Goal: Task Accomplishment & Management: Manage account settings

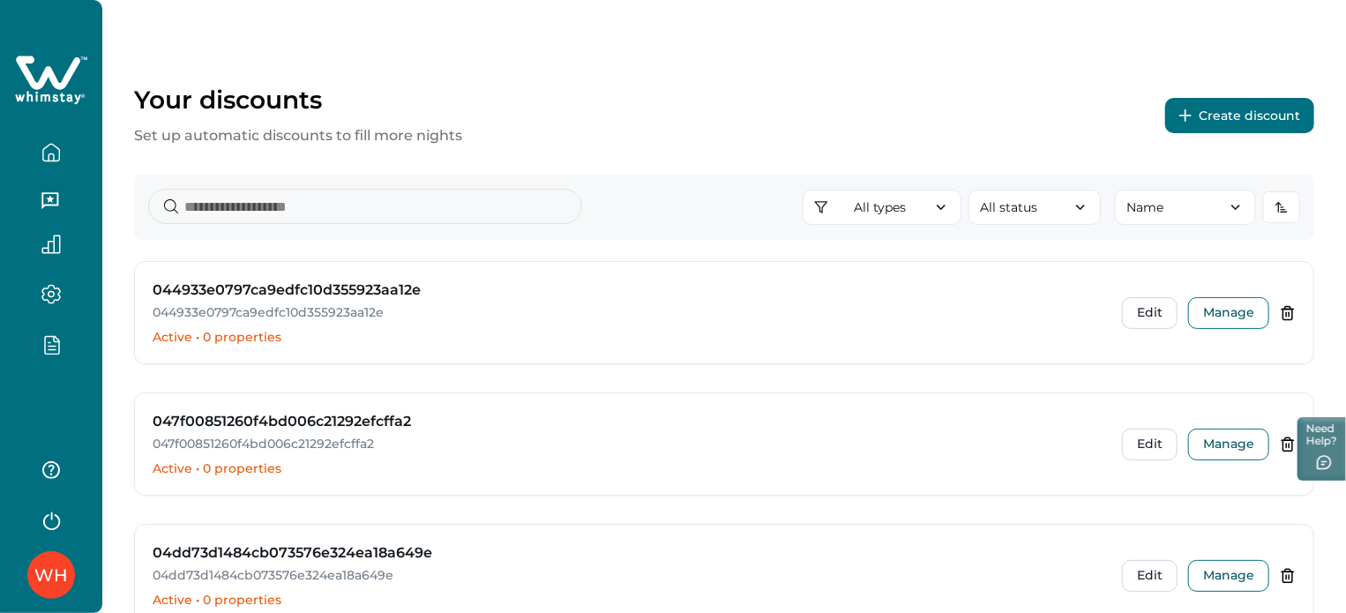
click at [58, 414] on div "WH" at bounding box center [51, 306] width 102 height 613
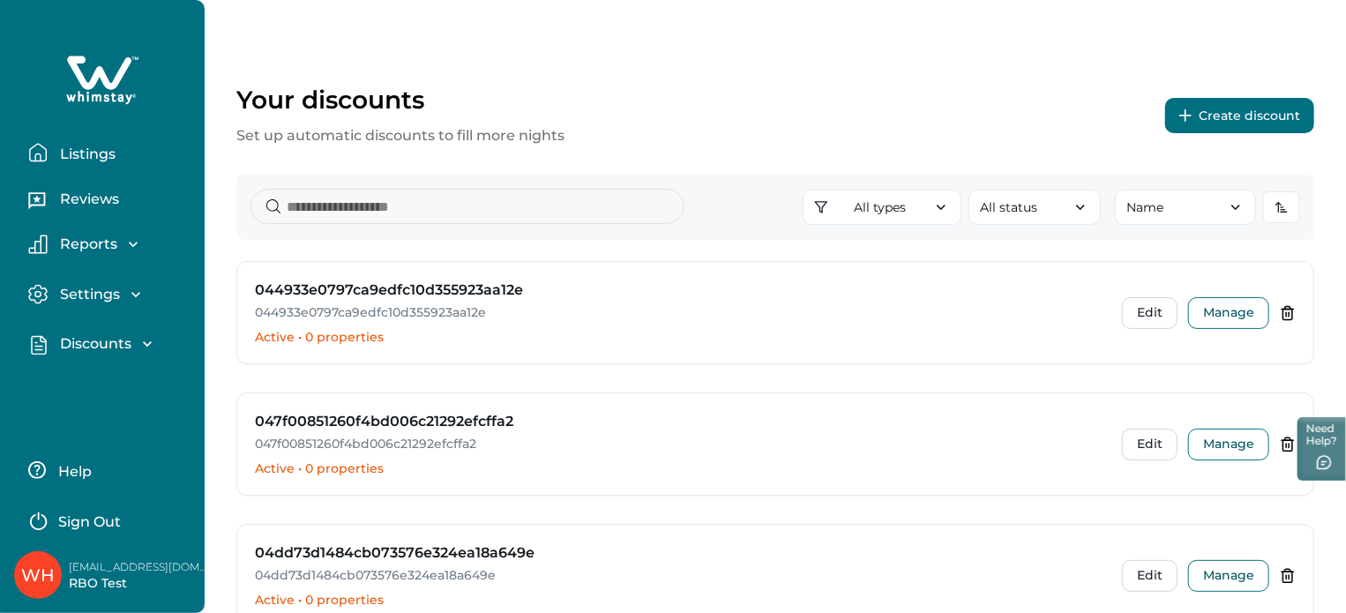
click at [88, 70] on icon at bounding box center [102, 80] width 72 height 53
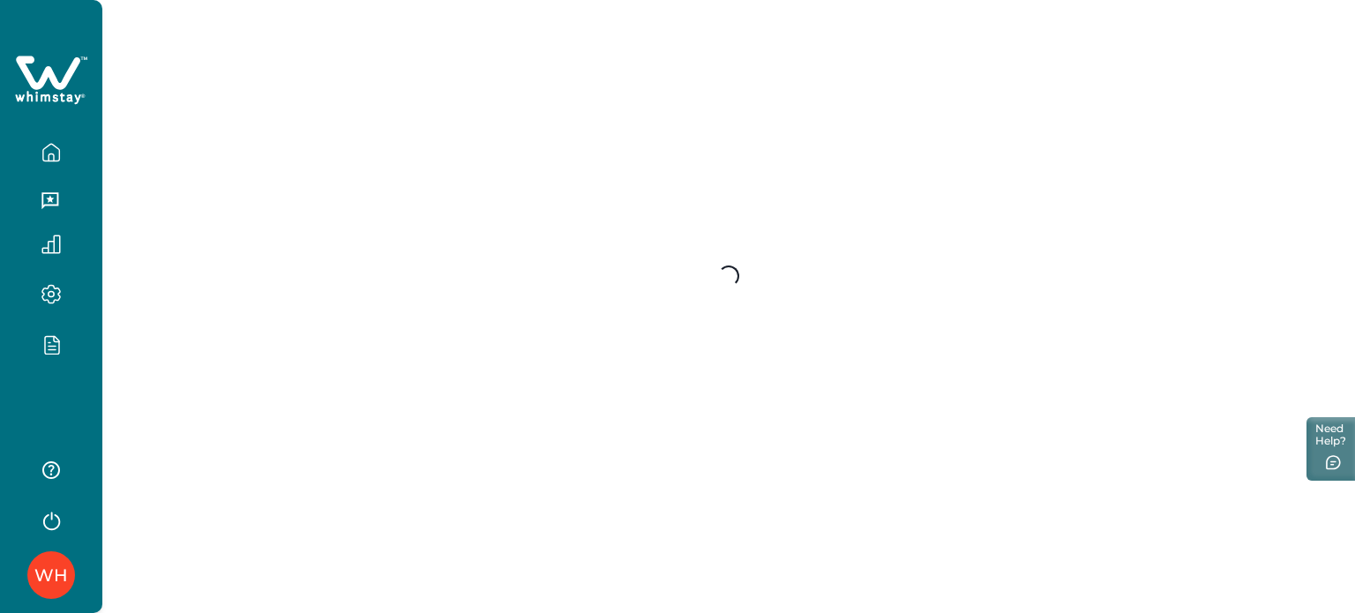
click at [93, 404] on div "WH" at bounding box center [51, 306] width 102 height 613
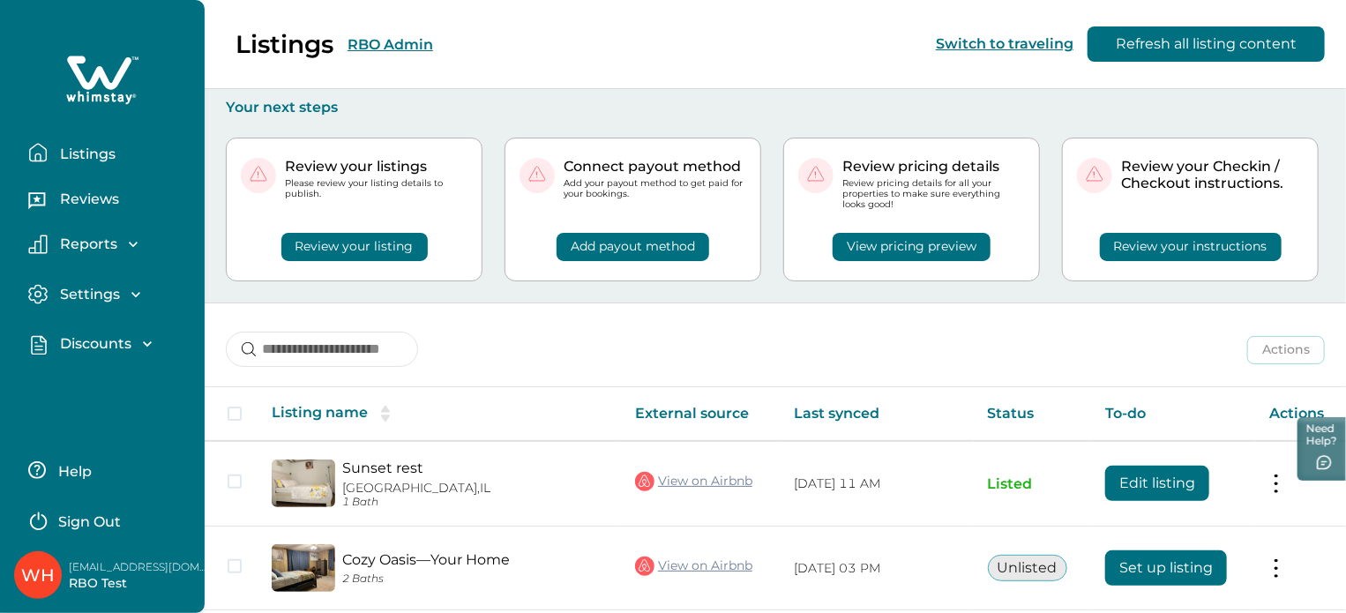
click at [93, 404] on div "Listings Reviews Reports Earnings Reservations Payouts Settings Profile details…" at bounding box center [102, 306] width 205 height 613
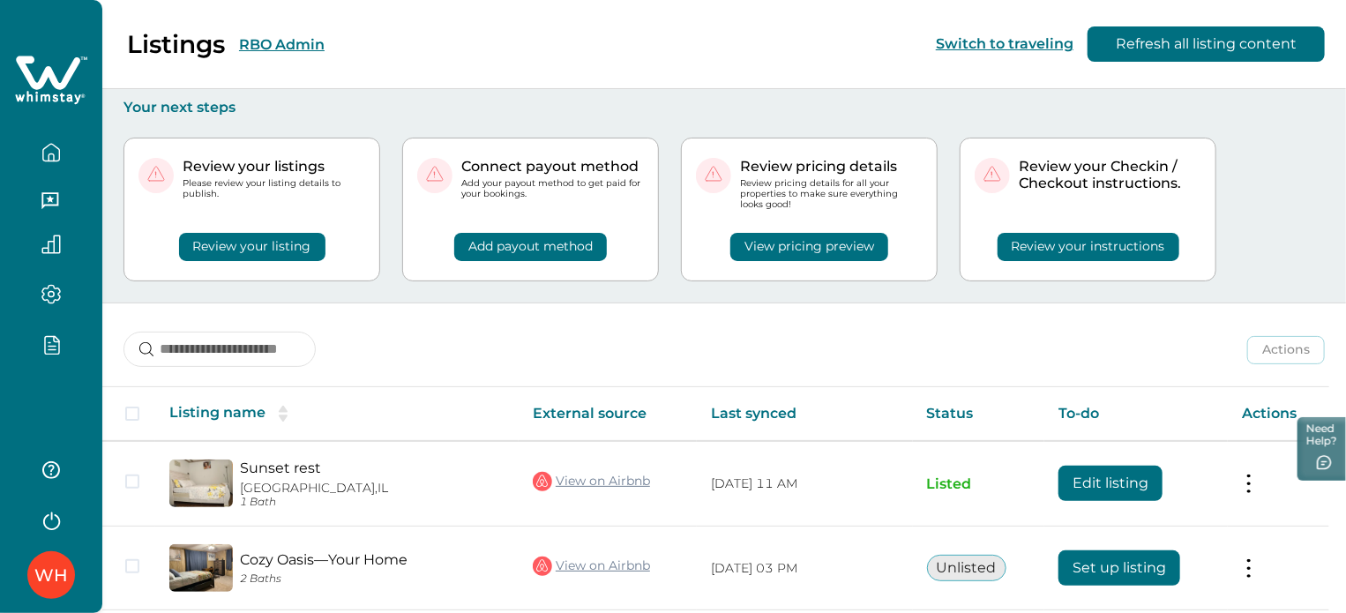
click at [576, 45] on div "Listings RBO Admin Switch to traveling Refresh all listing content" at bounding box center [673, 44] width 1346 height 89
click at [67, 393] on div "WH" at bounding box center [51, 306] width 102 height 613
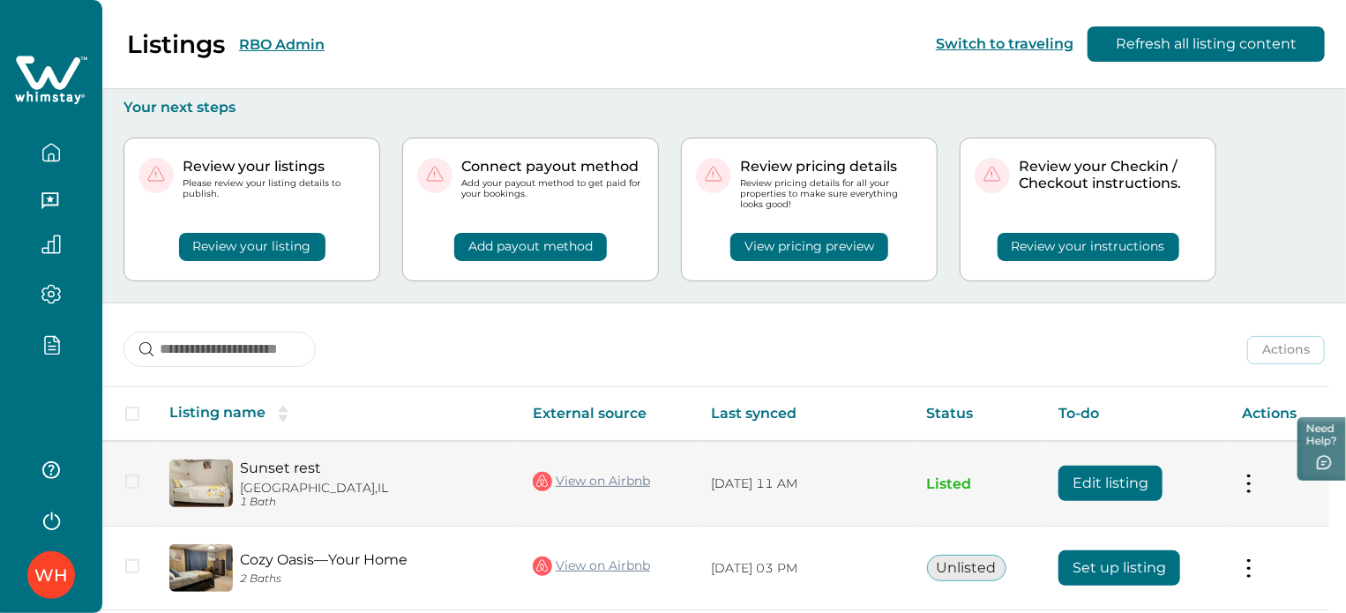
click at [1132, 495] on button "Edit listing" at bounding box center [1110, 483] width 104 height 35
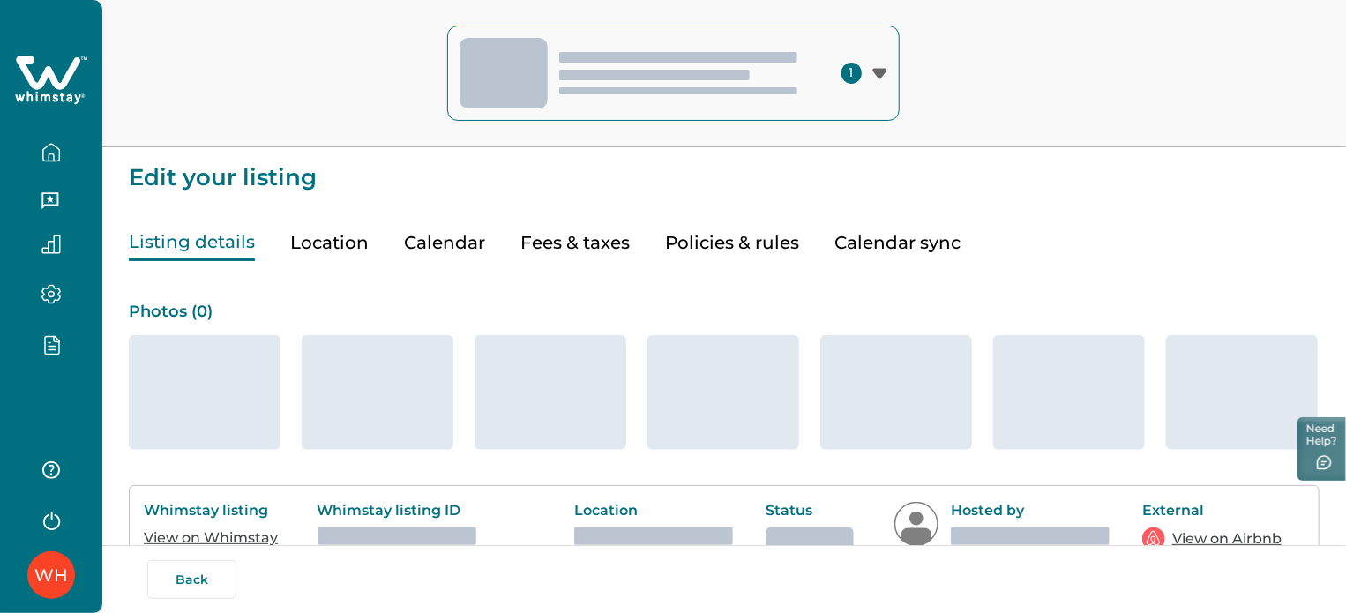
click at [42, 404] on div "WH" at bounding box center [51, 306] width 102 height 613
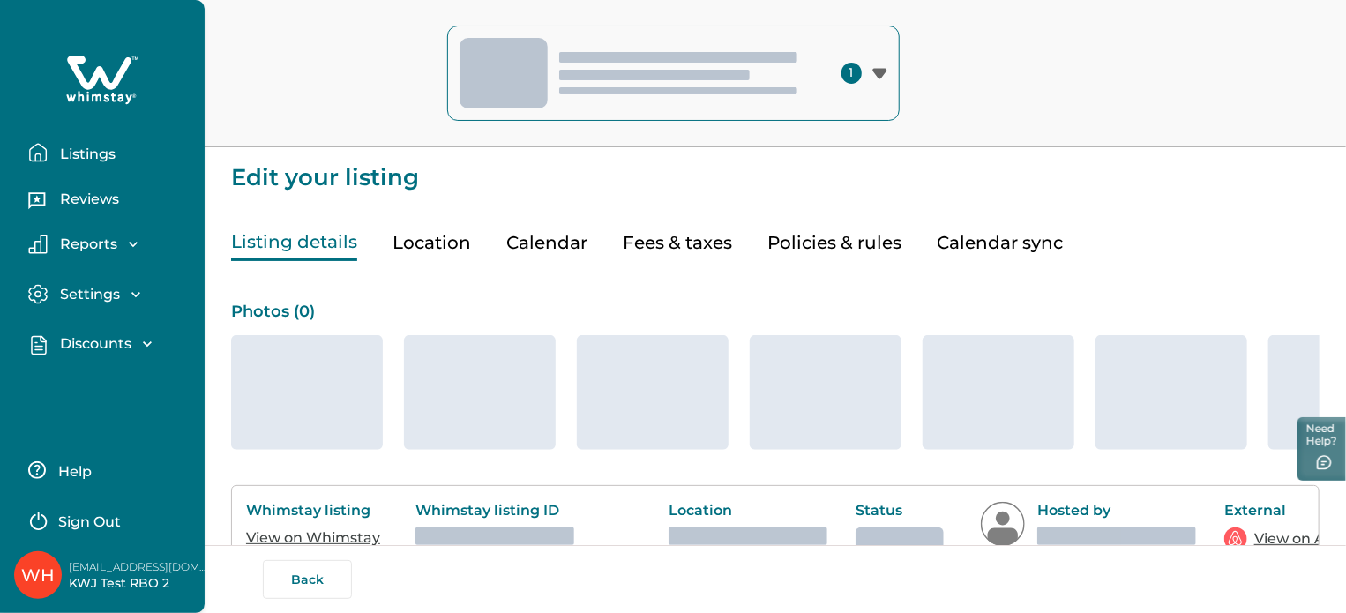
click at [133, 341] on div "Discounts" at bounding box center [102, 344] width 108 height 18
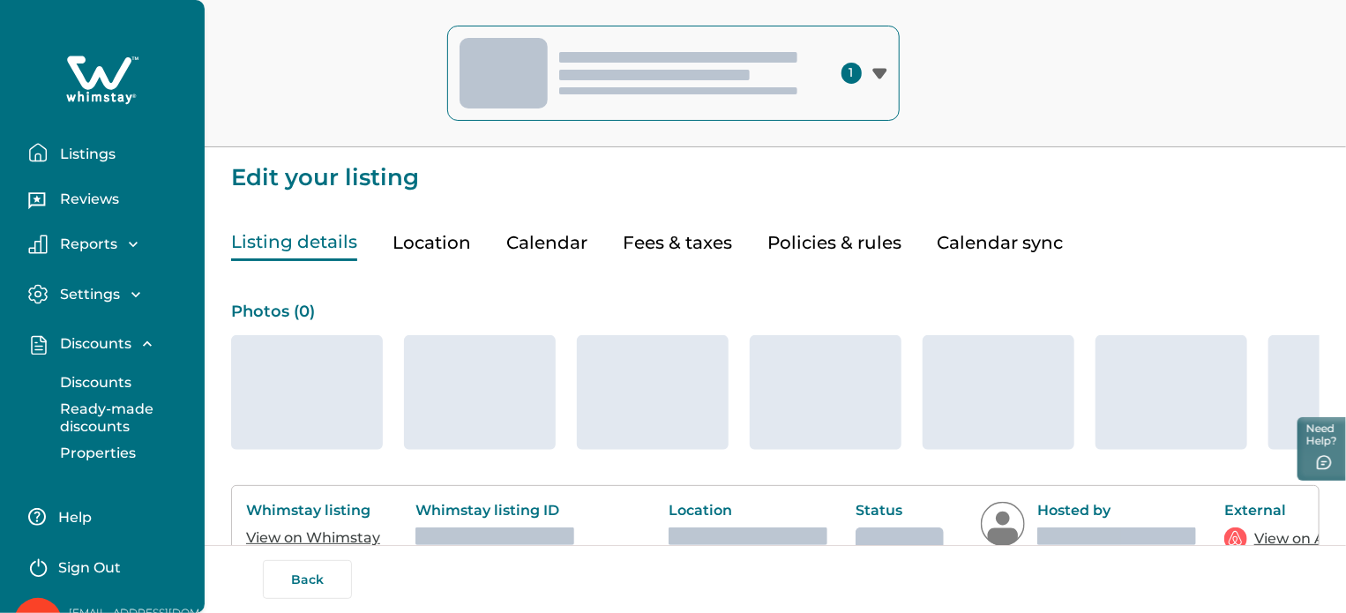
click at [133, 341] on div "Discounts" at bounding box center [102, 344] width 108 height 18
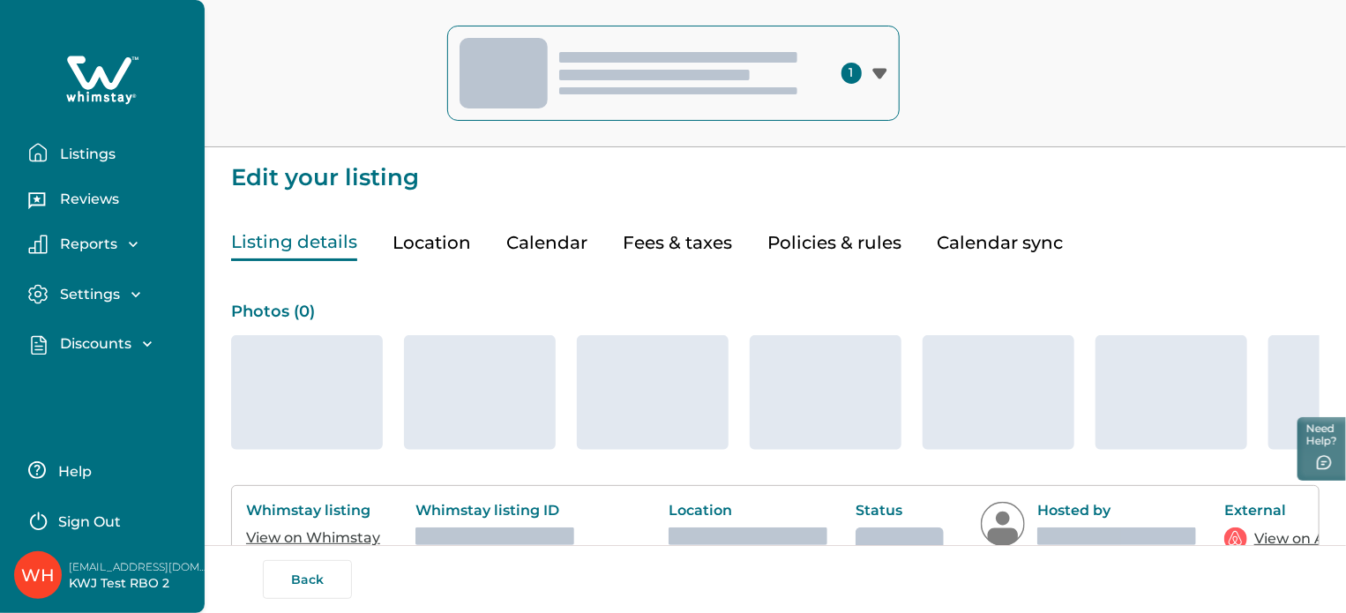
click at [133, 341] on div "Discounts" at bounding box center [102, 344] width 108 height 18
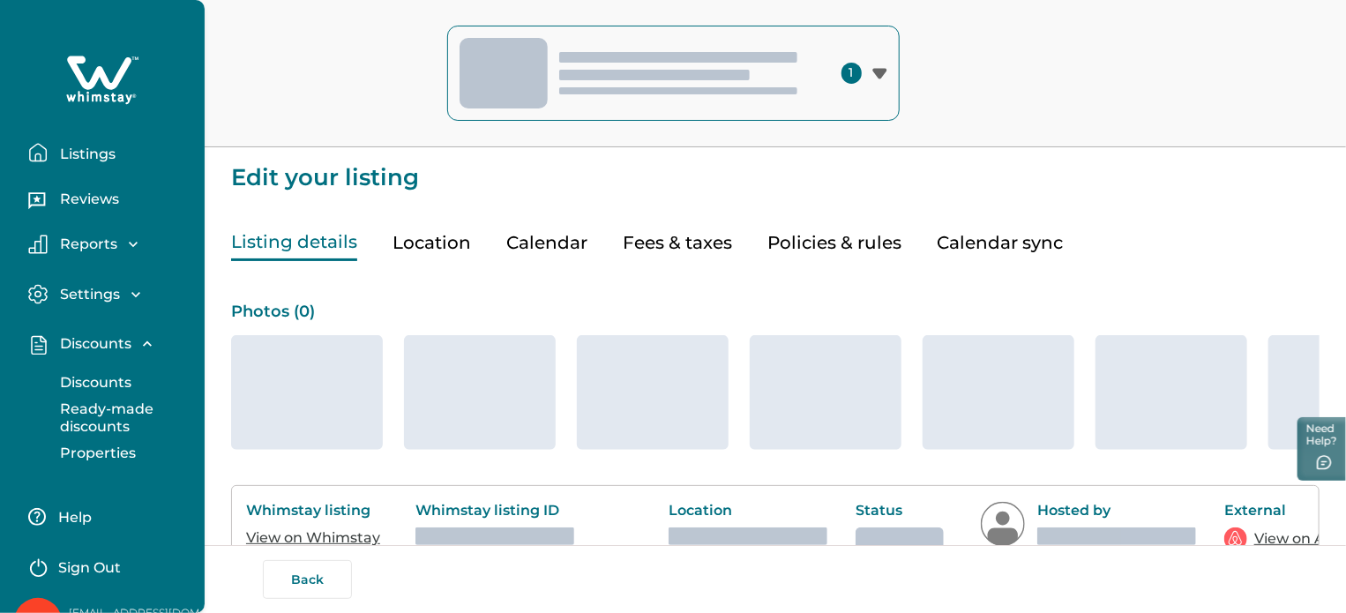
click at [133, 341] on div "Discounts" at bounding box center [102, 344] width 108 height 18
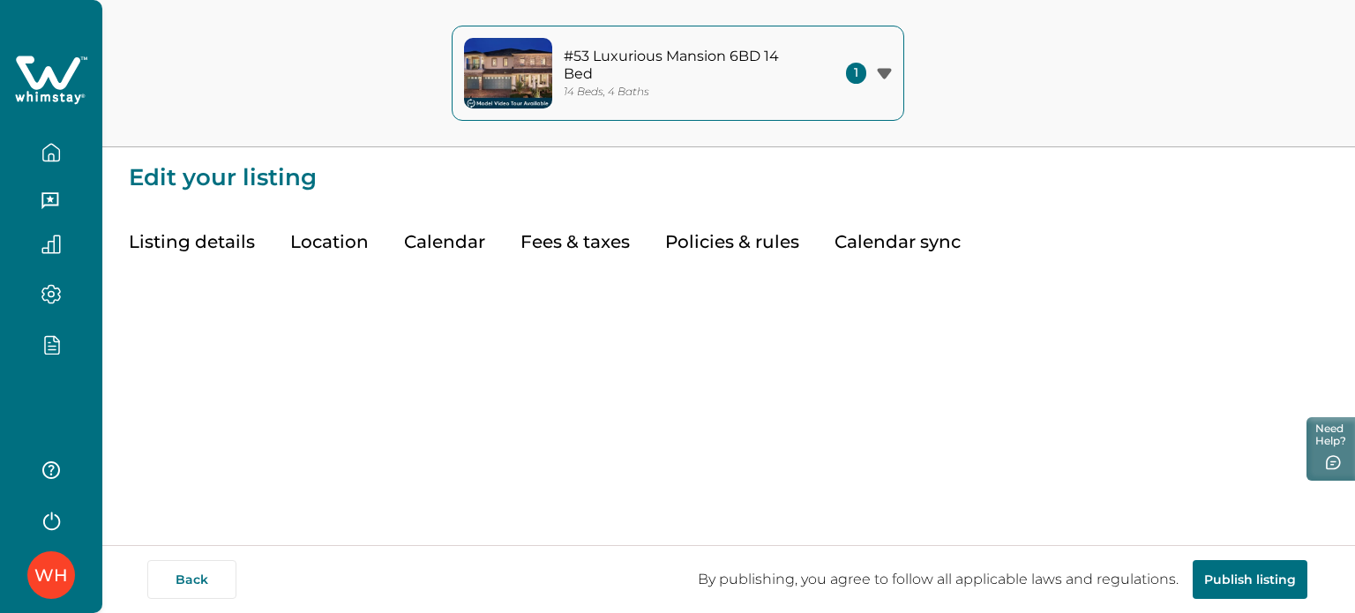
click at [748, 56] on p "#53 Luxurious Mansion 6BD 14 Bed" at bounding box center [683, 65] width 238 height 34
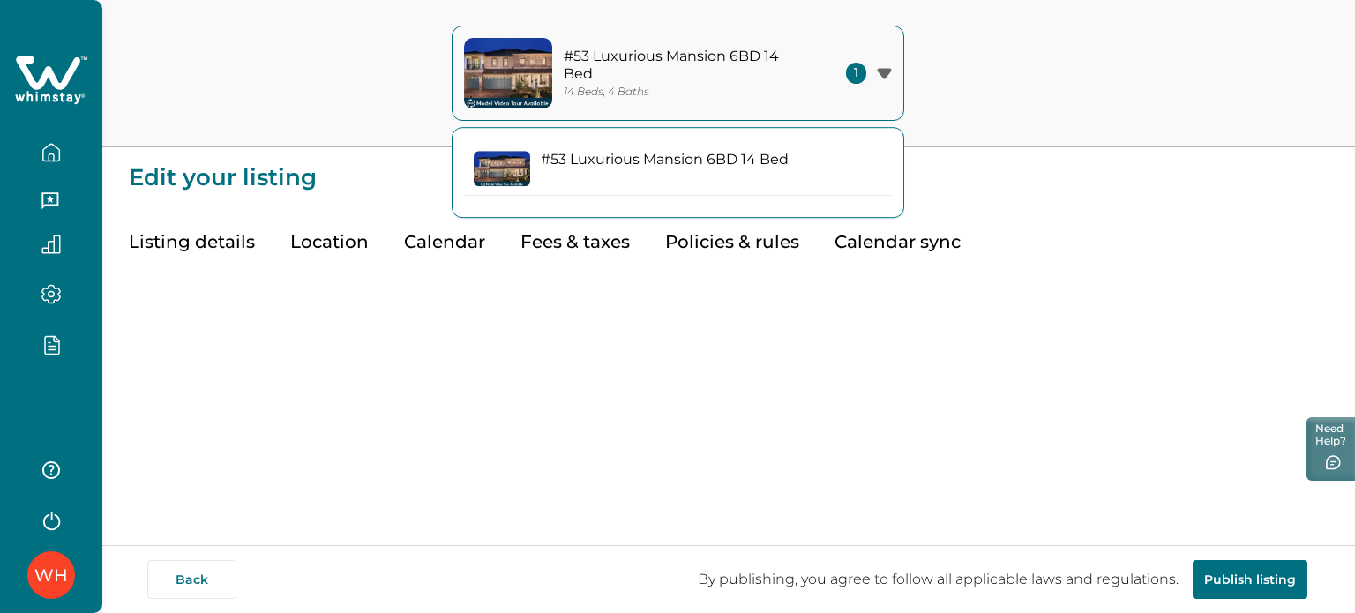
click at [685, 168] on p "#53 Luxurious Mansion 6BD 14 Bed" at bounding box center [665, 160] width 248 height 18
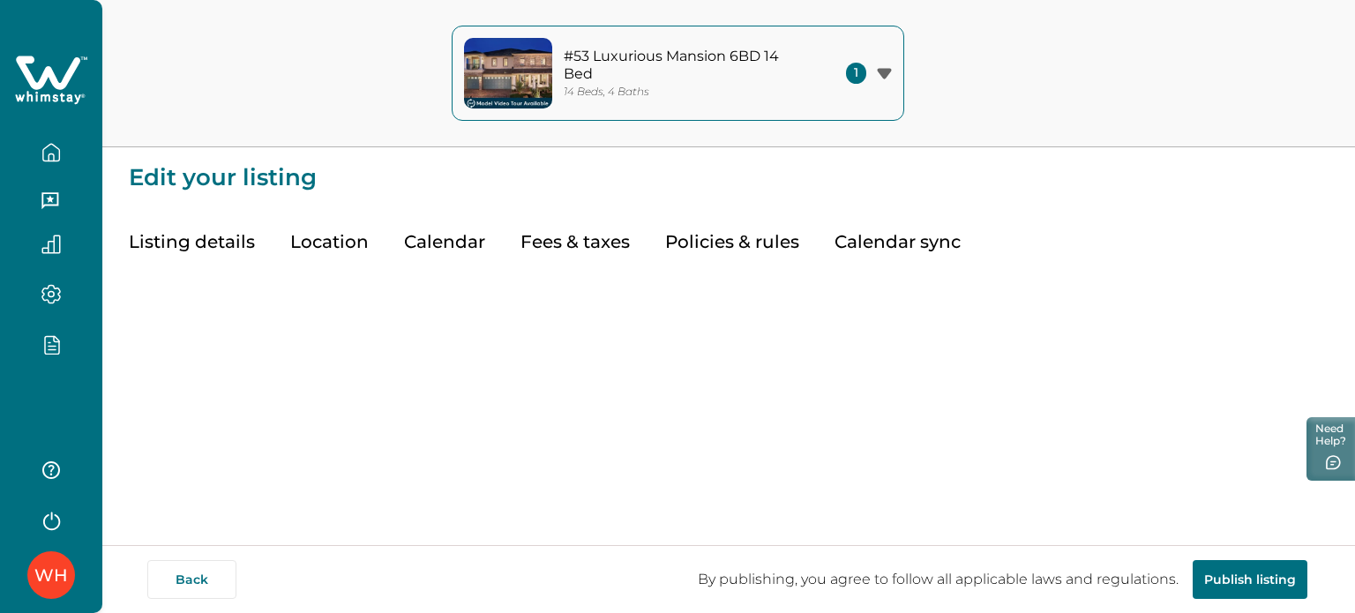
click at [46, 95] on icon at bounding box center [45, 97] width 9 height 6
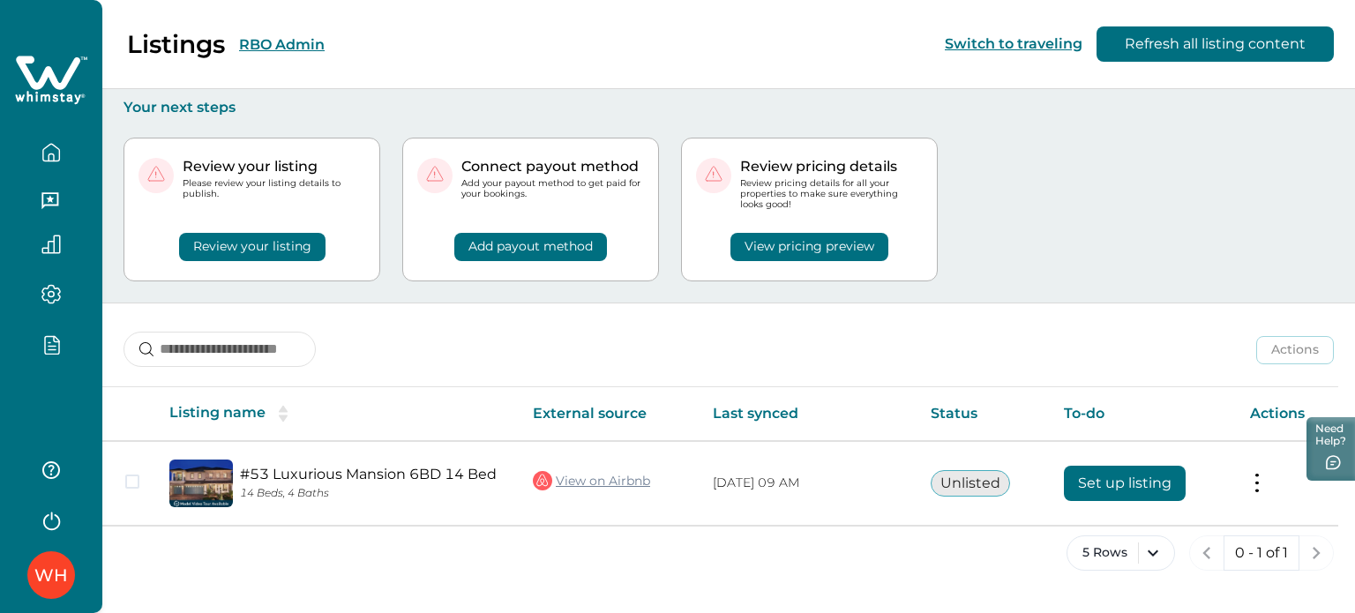
click at [292, 41] on button "RBO Admin" at bounding box center [282, 44] width 86 height 17
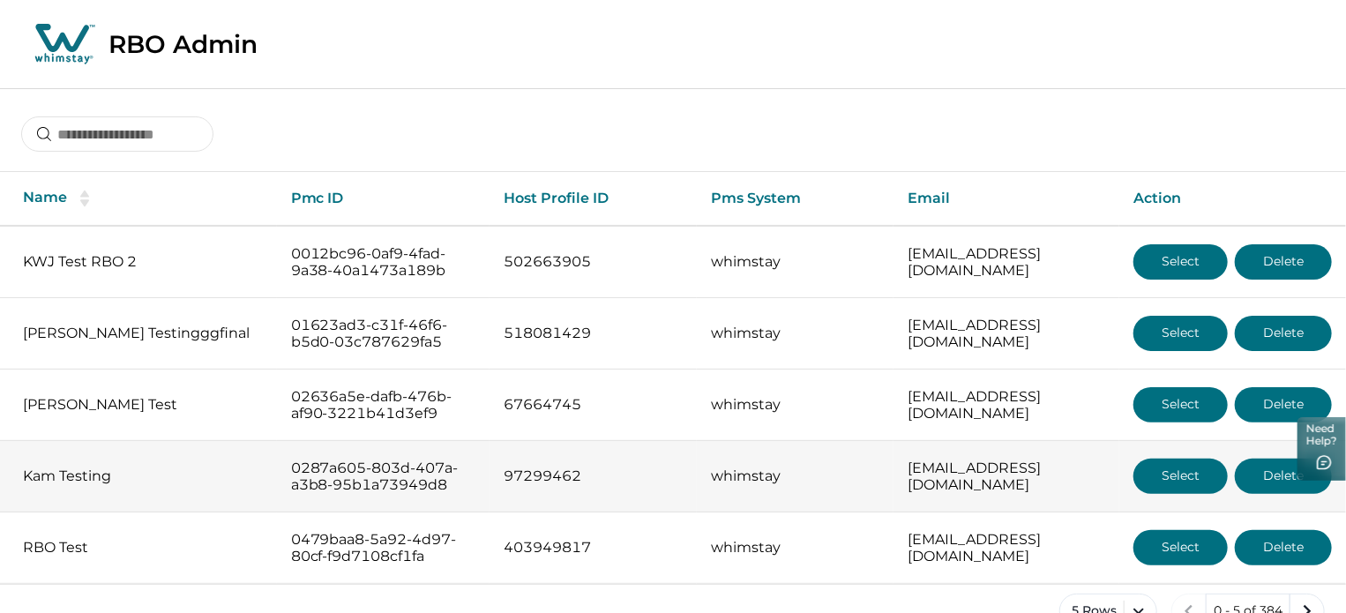
scroll to position [74, 0]
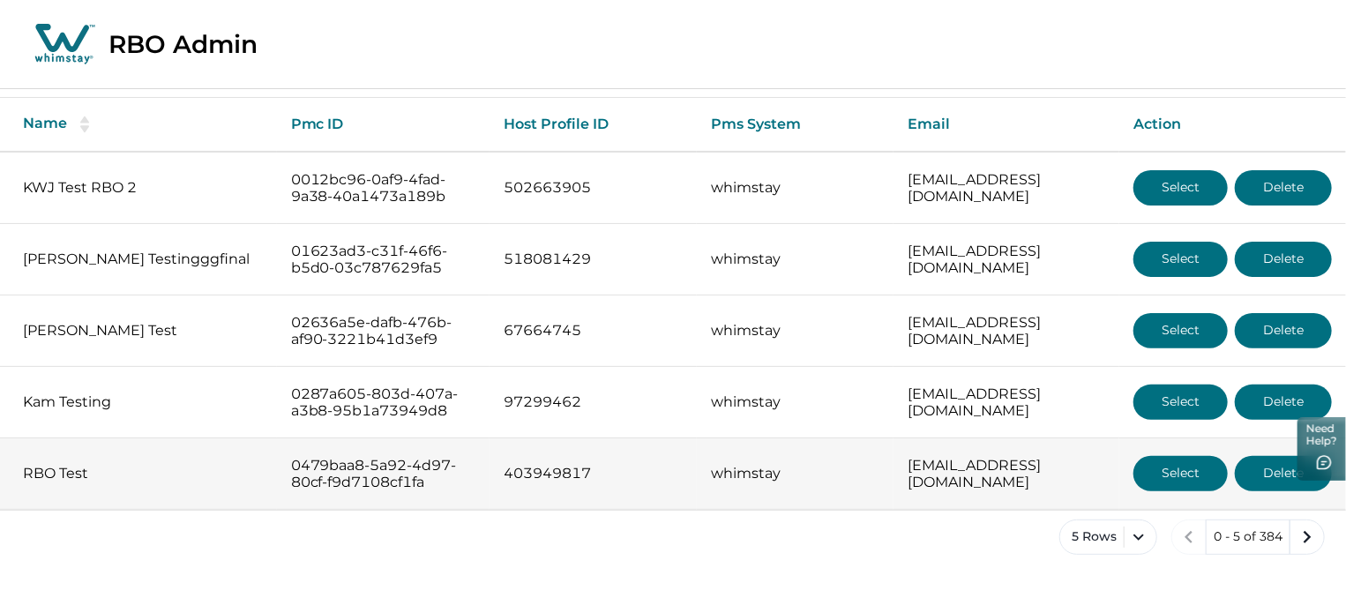
click at [1200, 491] on button "Select" at bounding box center [1180, 473] width 94 height 35
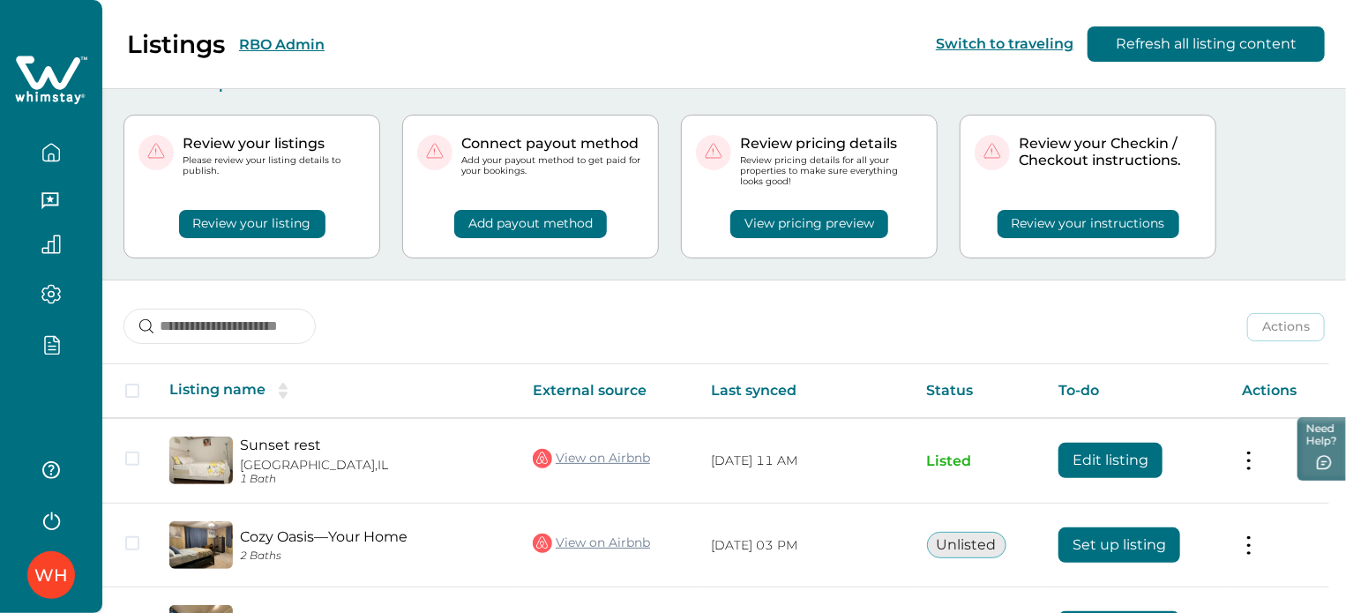
scroll to position [74, 0]
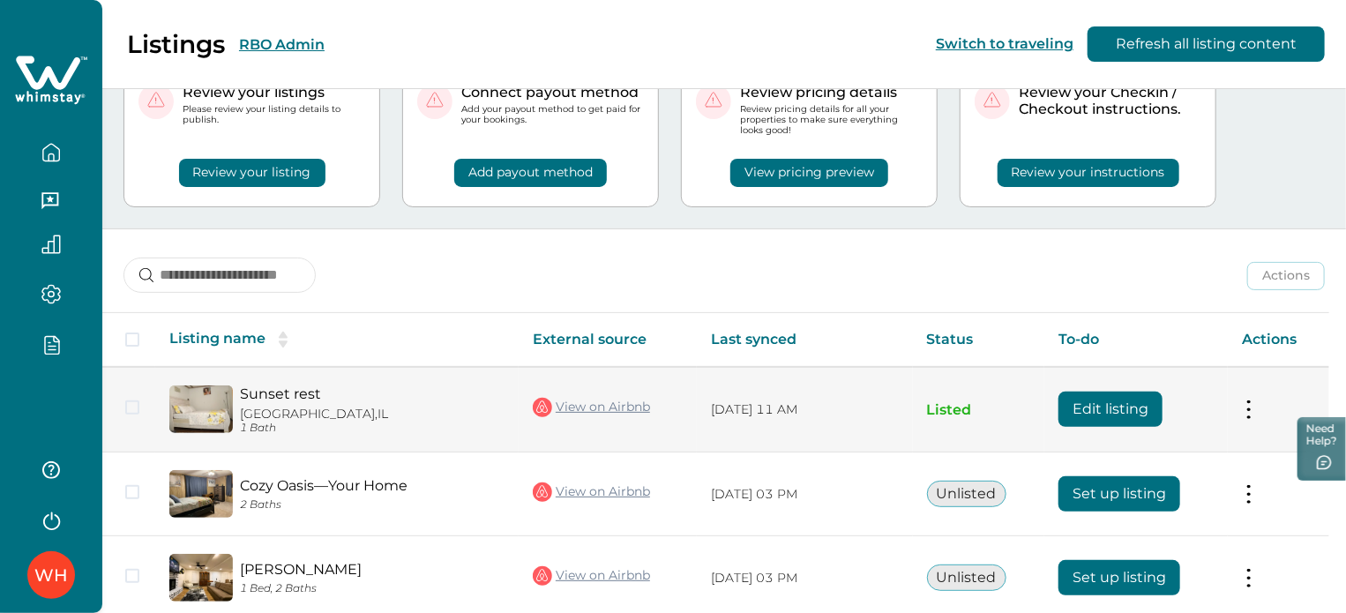
click at [1134, 400] on button "Edit listing" at bounding box center [1110, 409] width 104 height 35
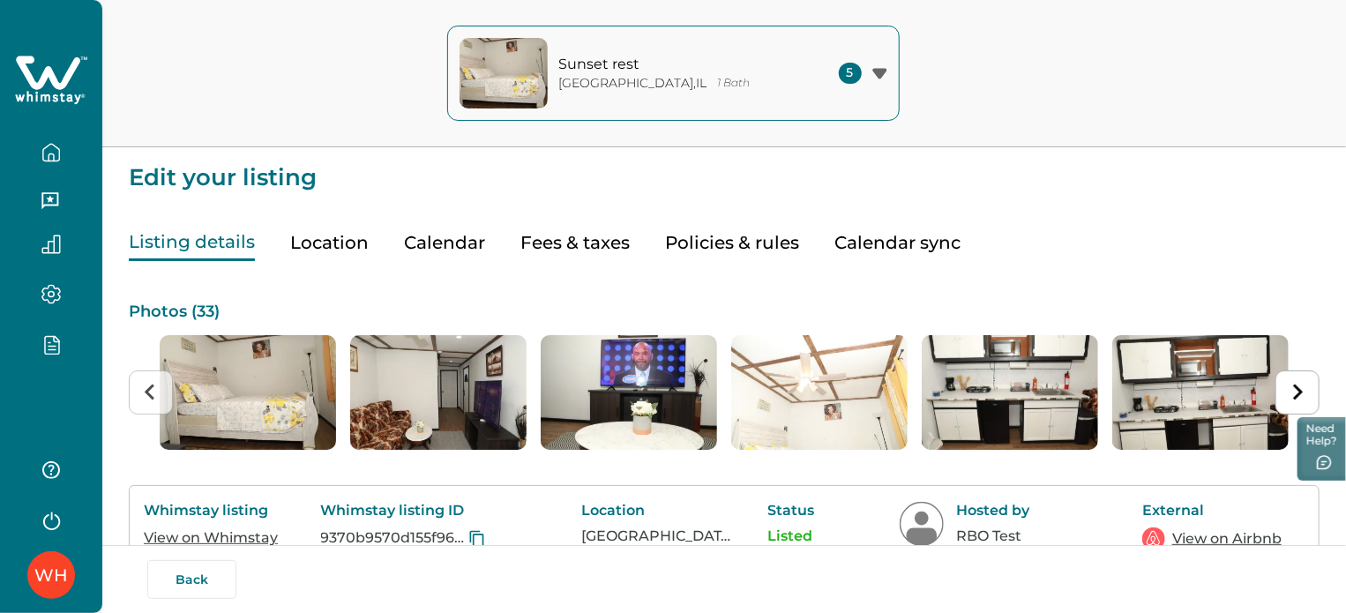
click at [444, 247] on button "Calendar" at bounding box center [444, 243] width 81 height 36
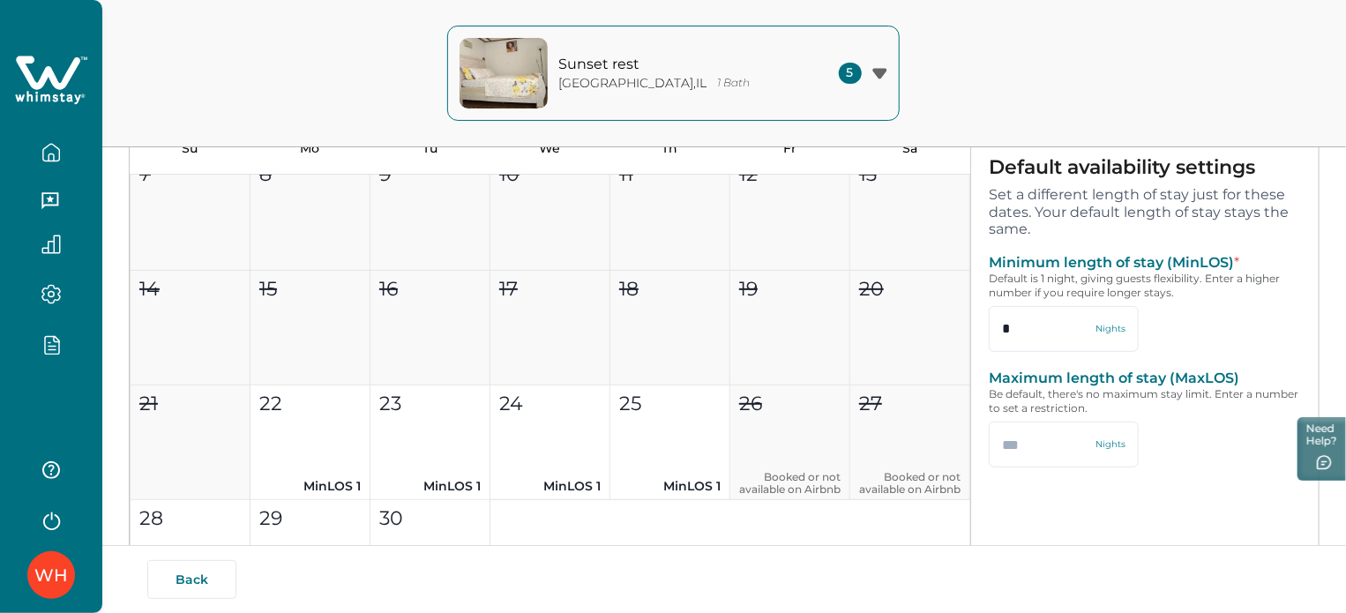
scroll to position [254, 0]
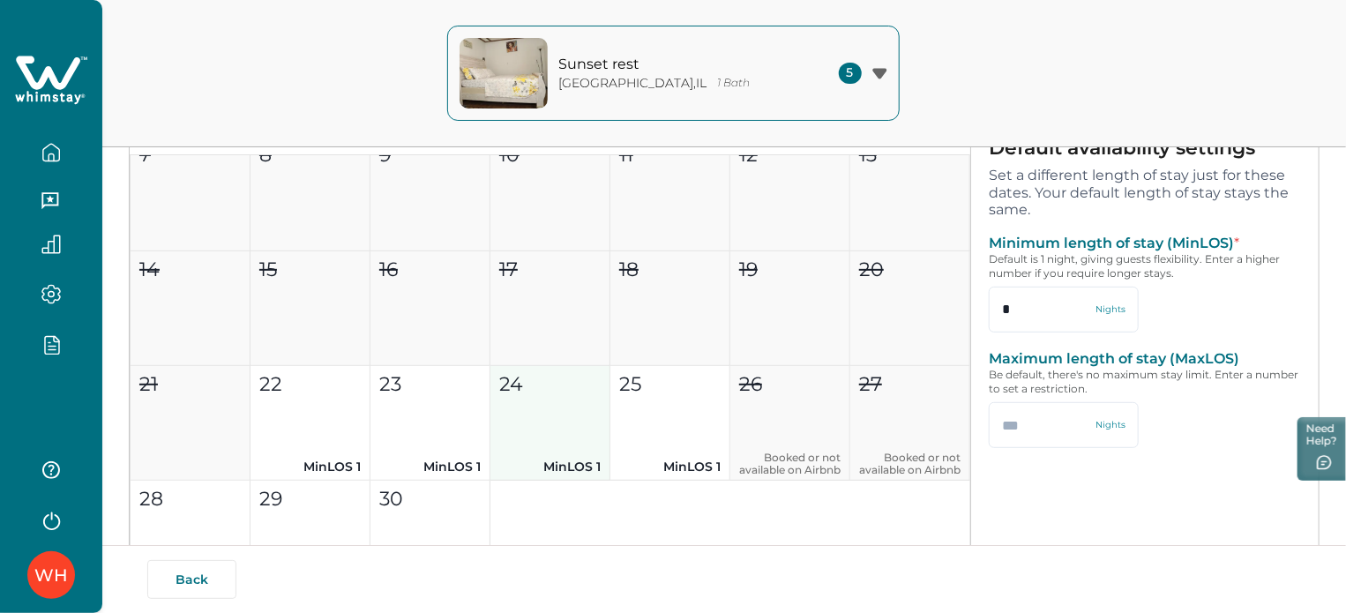
click at [504, 408] on button "24 MinLOS 1" at bounding box center [550, 423] width 120 height 115
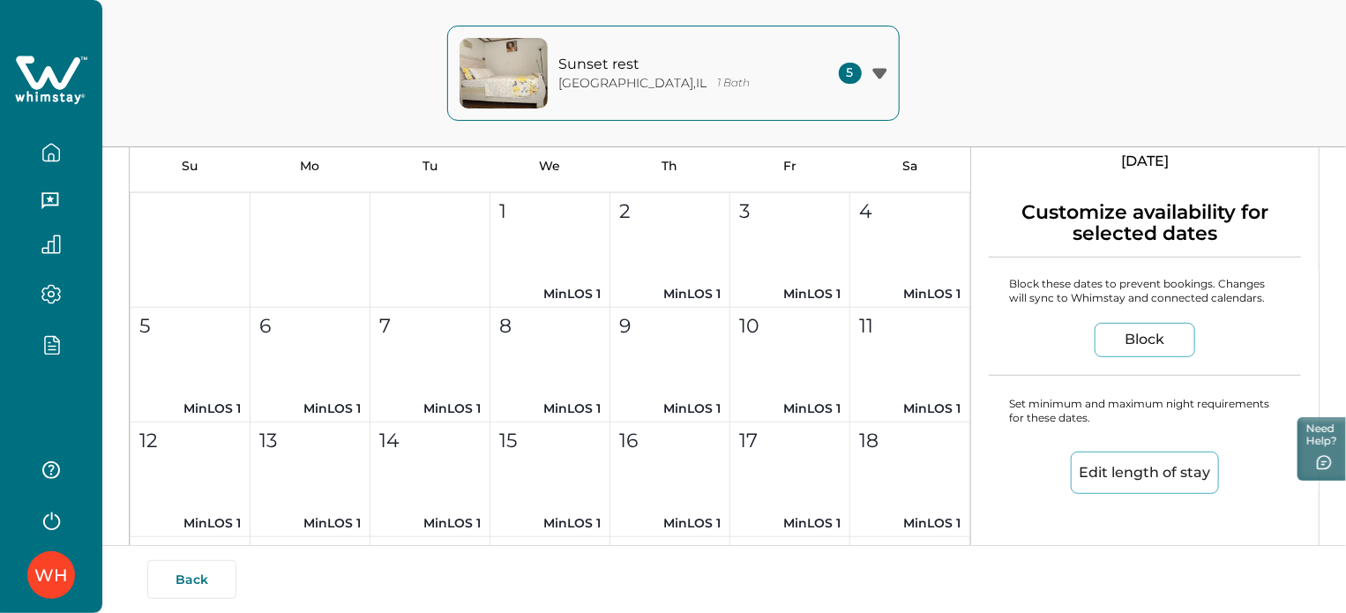
scroll to position [684, 0]
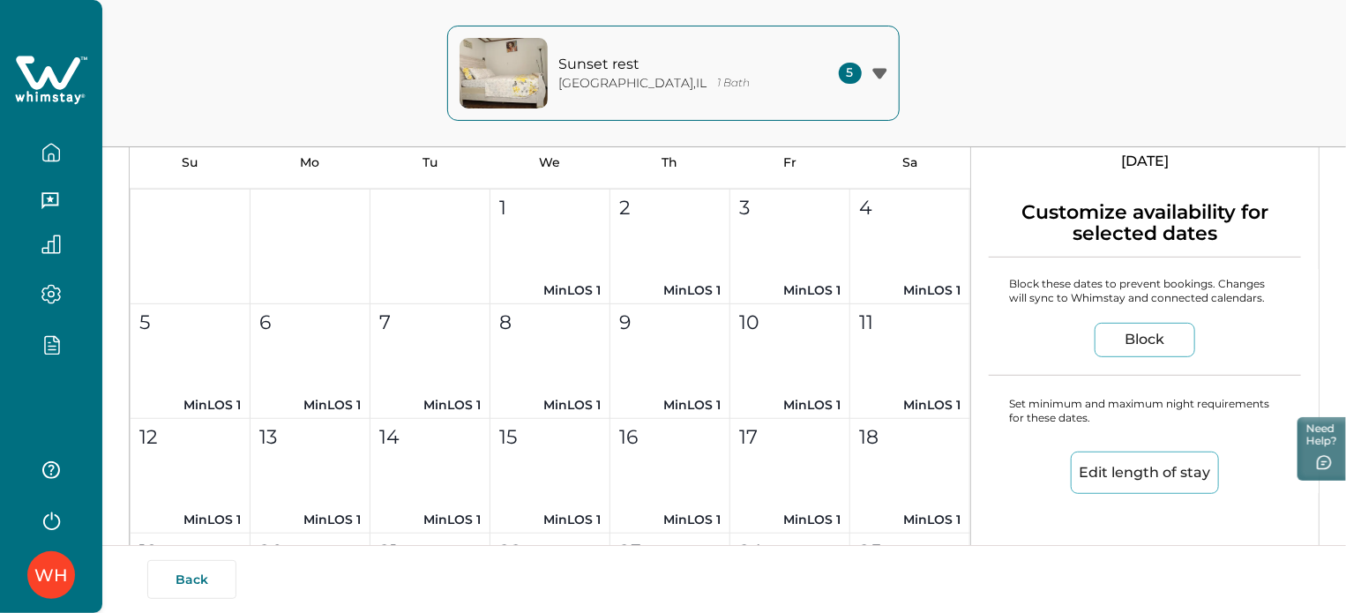
click at [56, 138] on button "button" at bounding box center [51, 152] width 74 height 35
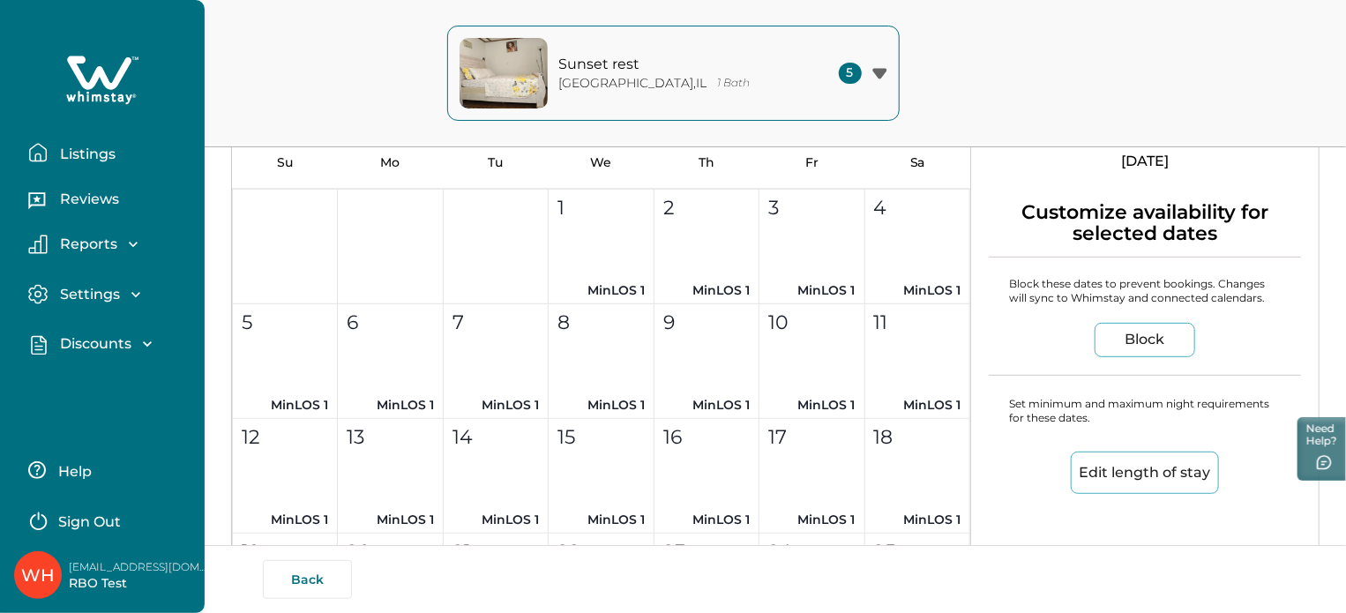
click at [88, 341] on p "Discounts" at bounding box center [93, 344] width 77 height 18
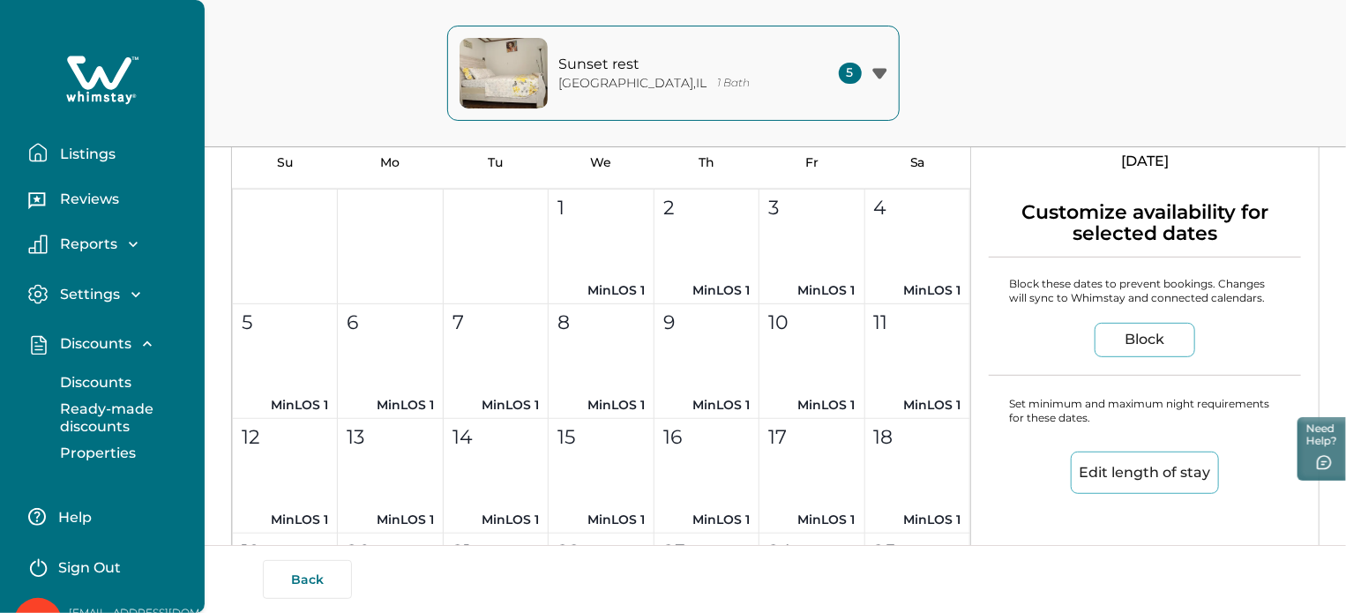
click at [95, 379] on p "Discounts" at bounding box center [93, 383] width 77 height 18
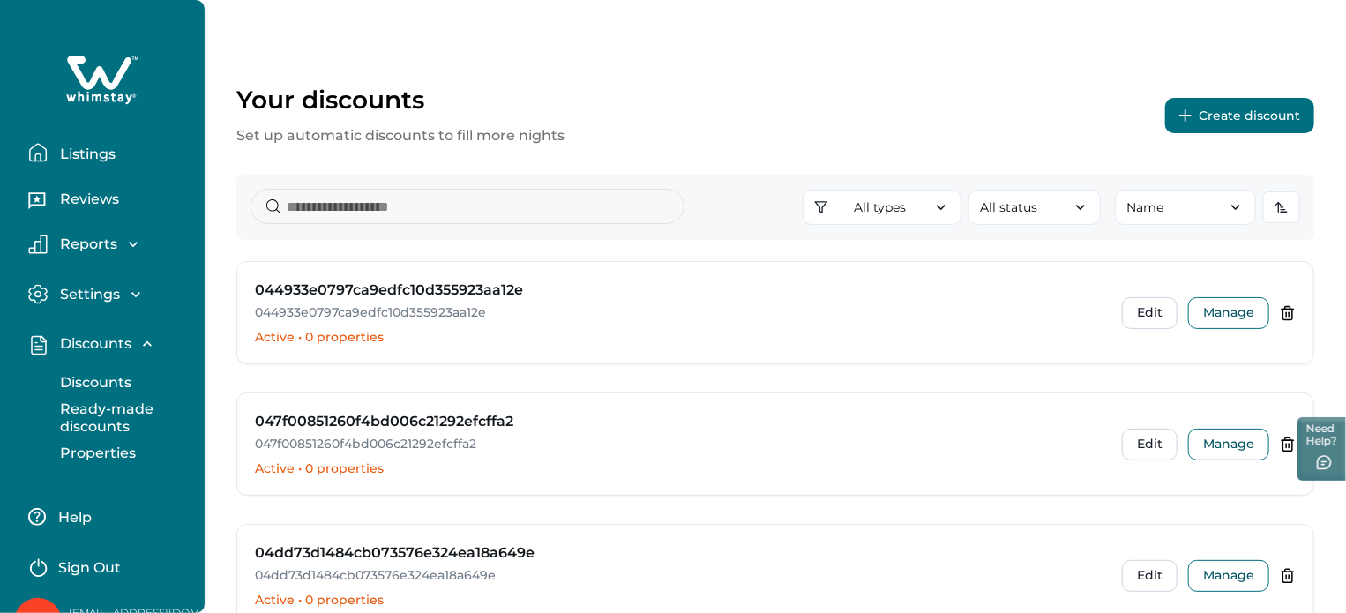
click at [112, 412] on p "Ready-made discounts" at bounding box center [129, 417] width 148 height 34
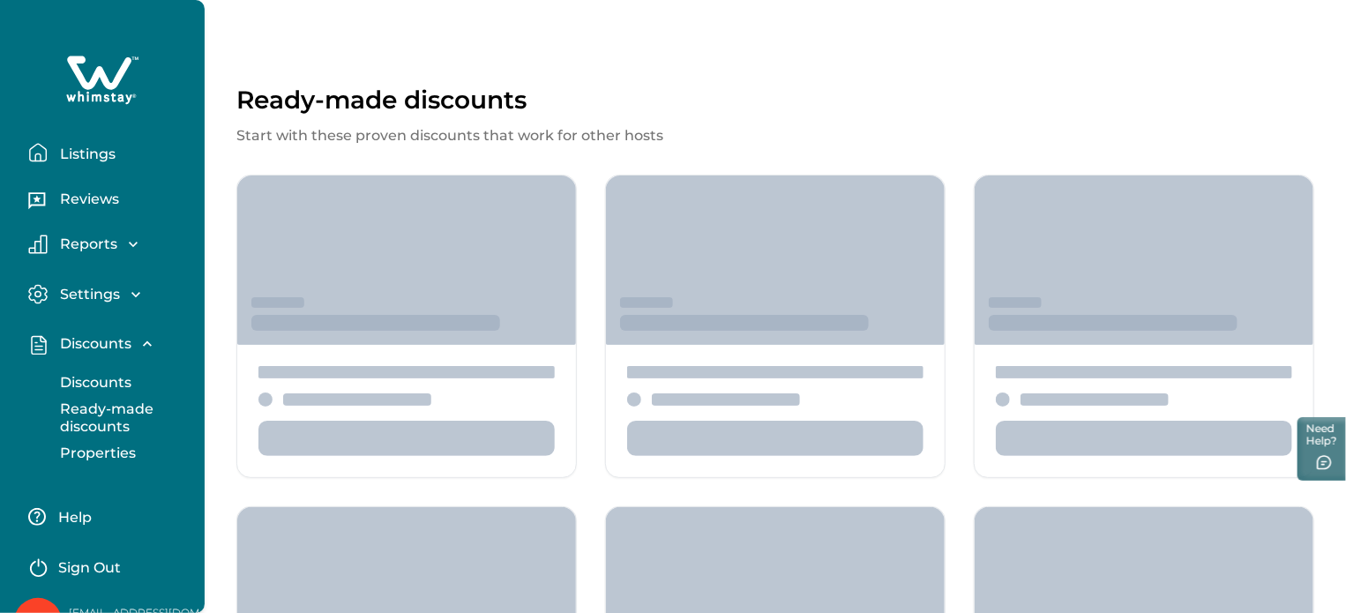
click at [97, 374] on p "Discounts" at bounding box center [93, 383] width 77 height 18
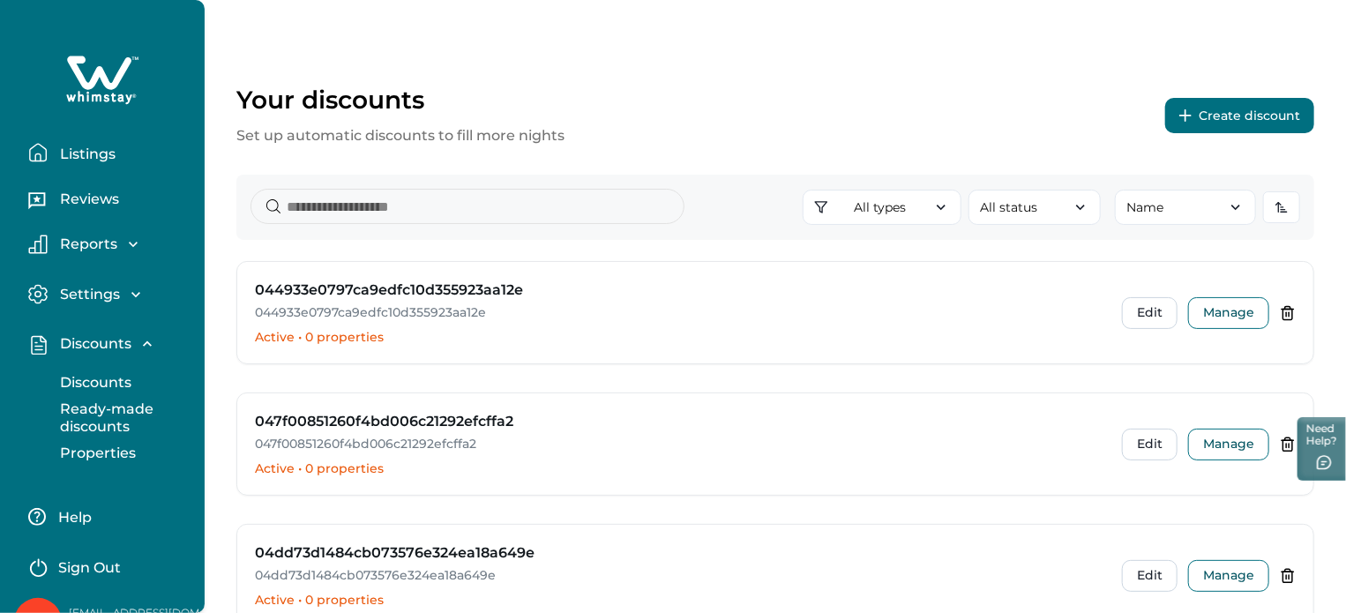
click at [97, 405] on p "Ready-made discounts" at bounding box center [129, 417] width 148 height 34
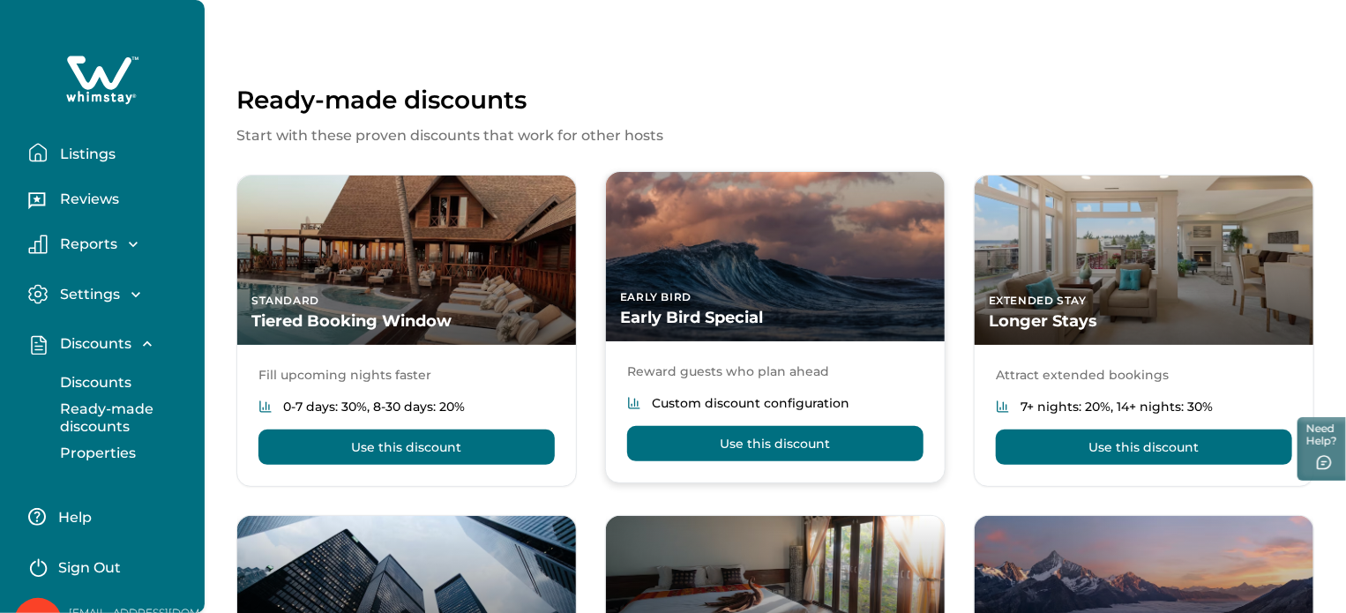
scroll to position [316, 0]
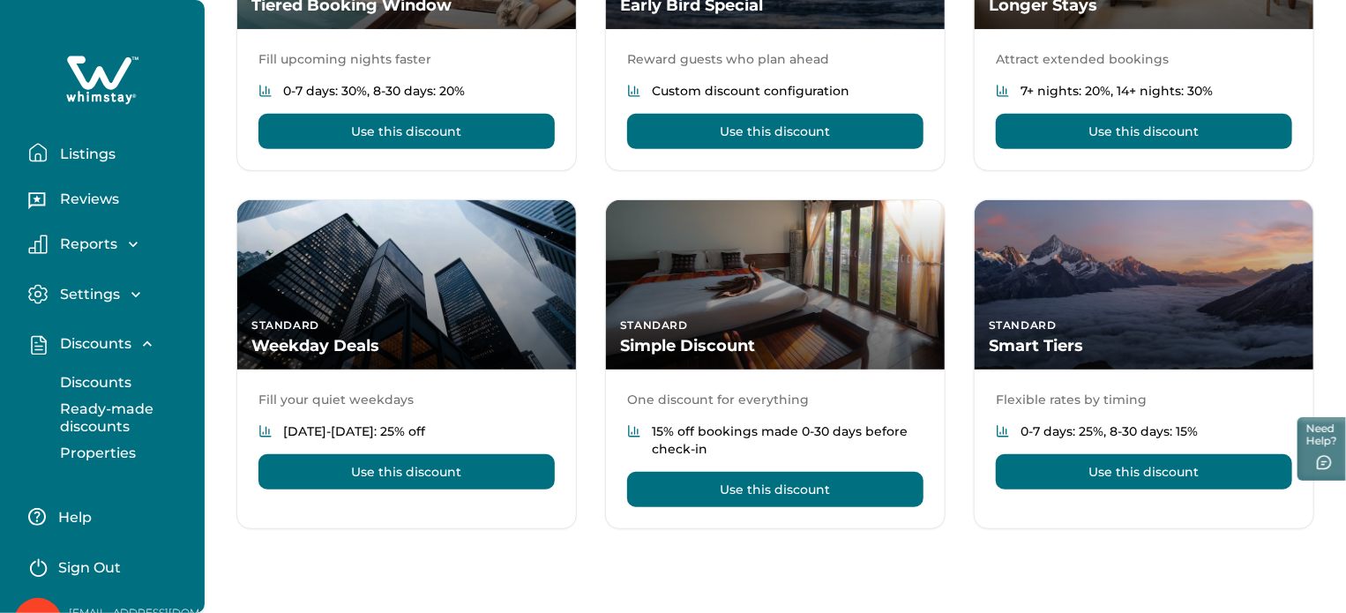
click at [101, 446] on p "Properties" at bounding box center [95, 454] width 81 height 18
